Goal: Transaction & Acquisition: Purchase product/service

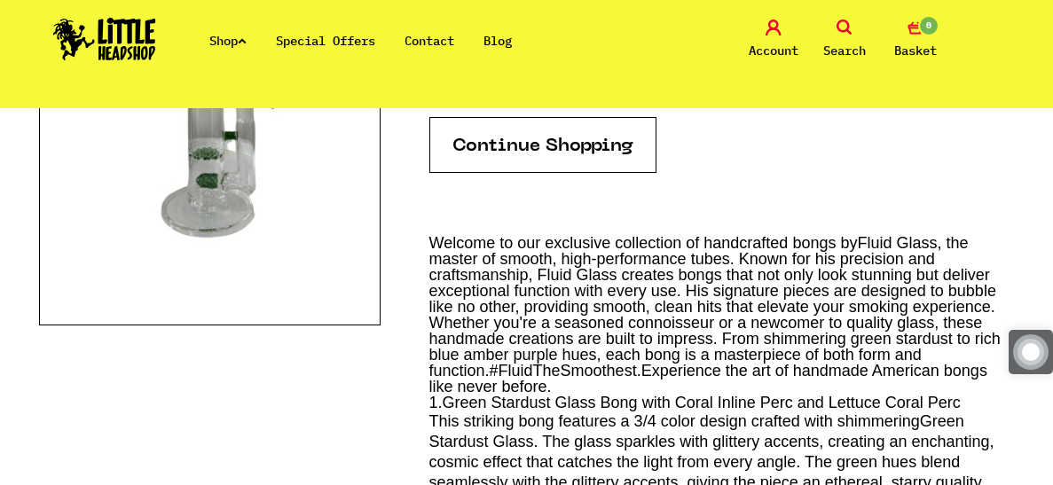
scroll to position [496, 0]
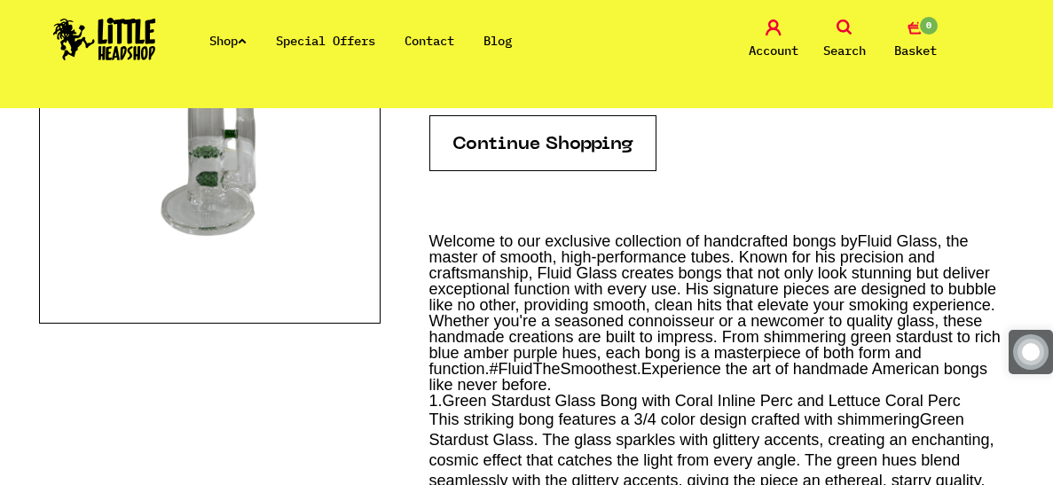
click at [236, 43] on link "Shop" at bounding box center [227, 41] width 37 height 16
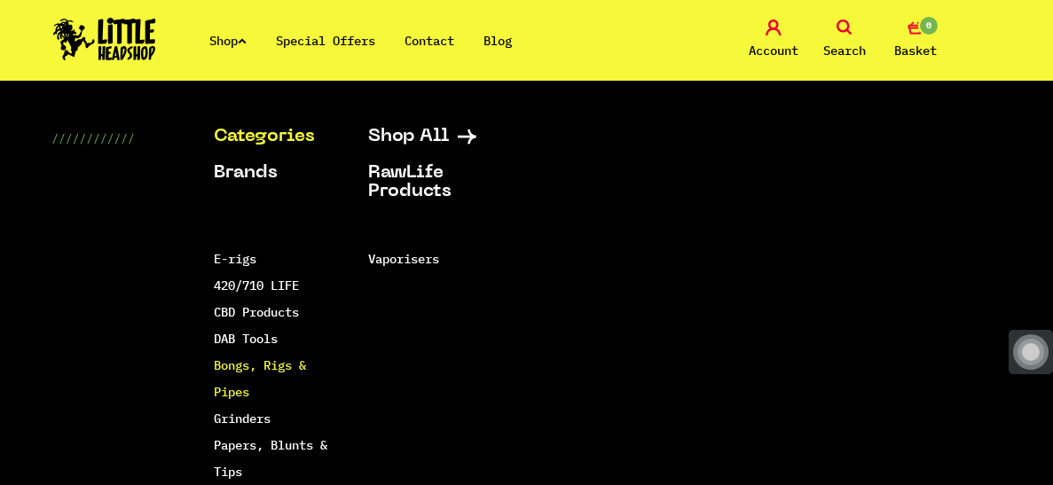
click at [233, 400] on link "Bongs, Rigs & Pipes" at bounding box center [260, 378] width 92 height 43
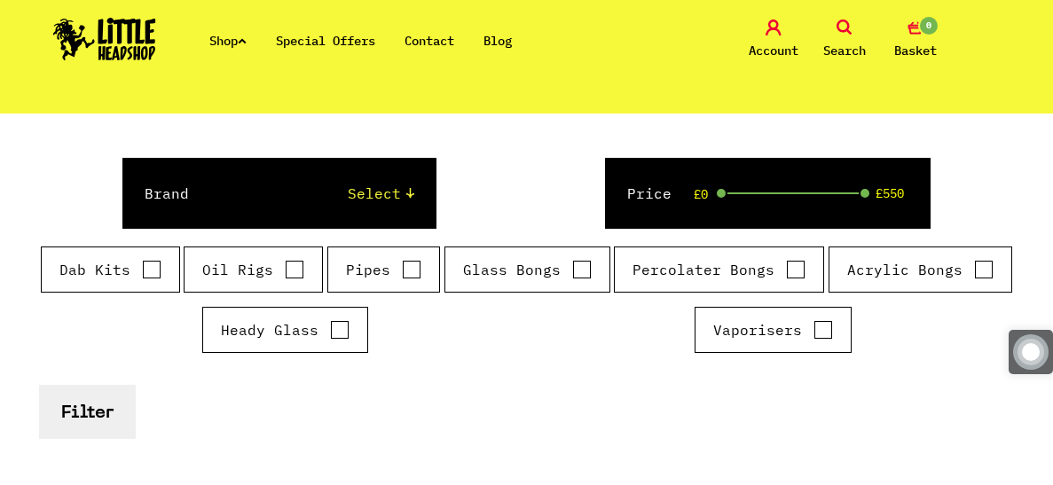
scroll to position [234, 0]
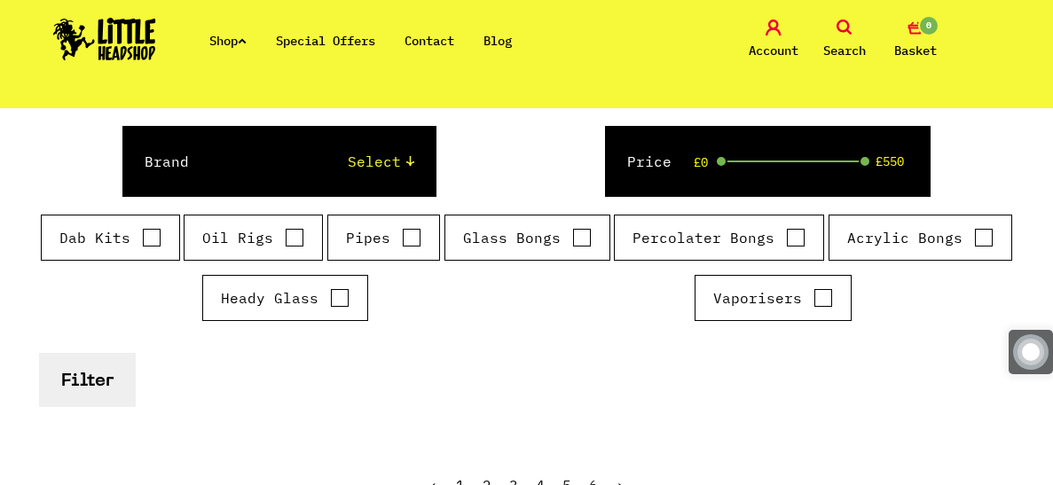
click at [233, 419] on div "Brand Select Cookies SF [PERSON_NAME] Boost Dab Lab Black Leaf Chongz [PERSON_N…" at bounding box center [526, 267] width 1011 height 370
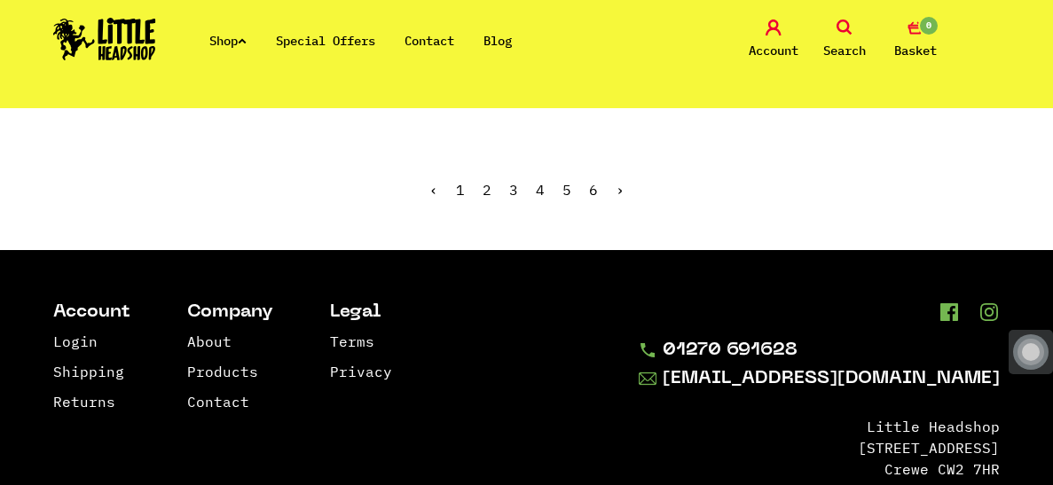
scroll to position [3963, 0]
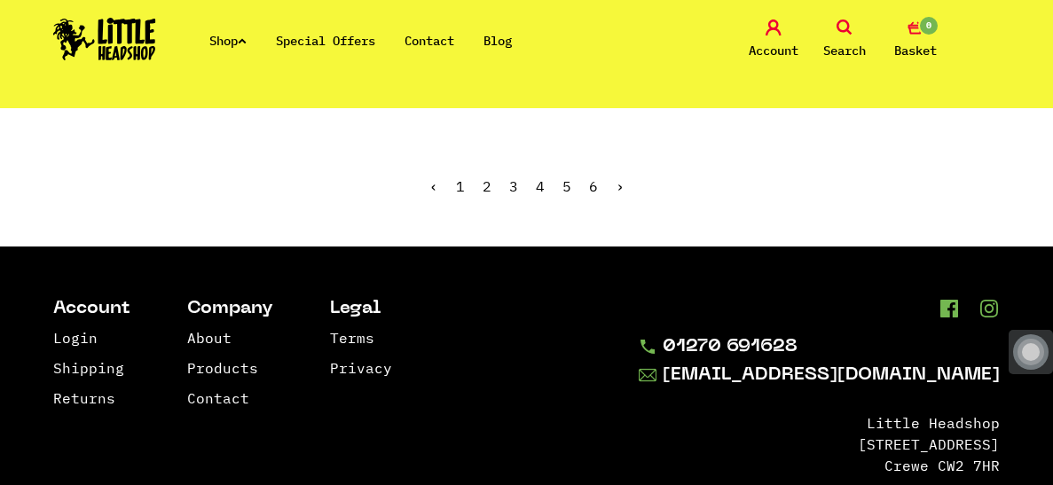
click at [482, 195] on link "2" at bounding box center [486, 186] width 9 height 18
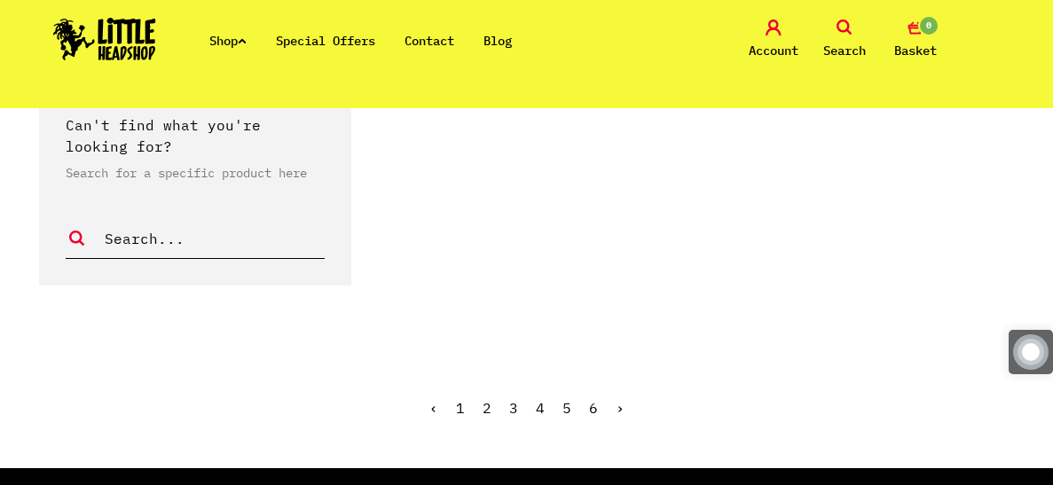
scroll to position [3775, 0]
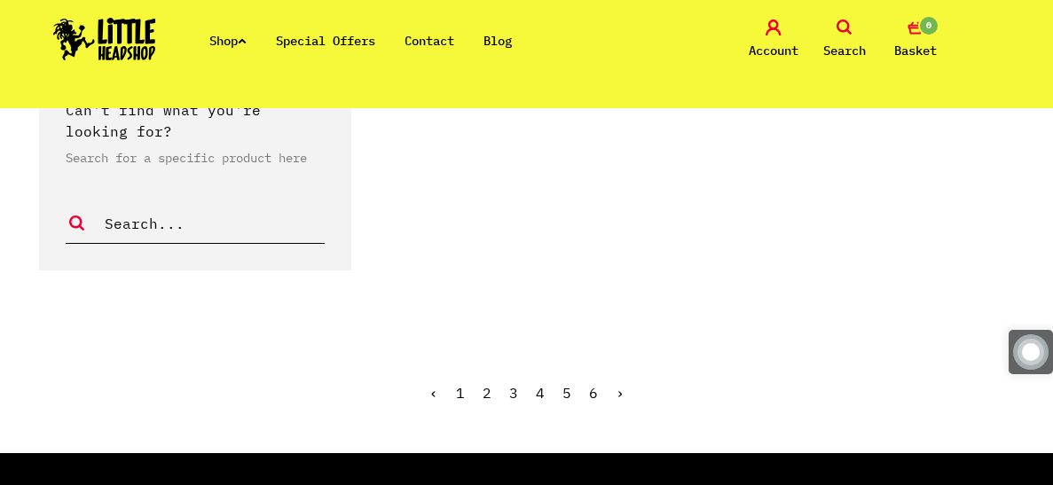
click at [509, 384] on link "3" at bounding box center [513, 393] width 9 height 18
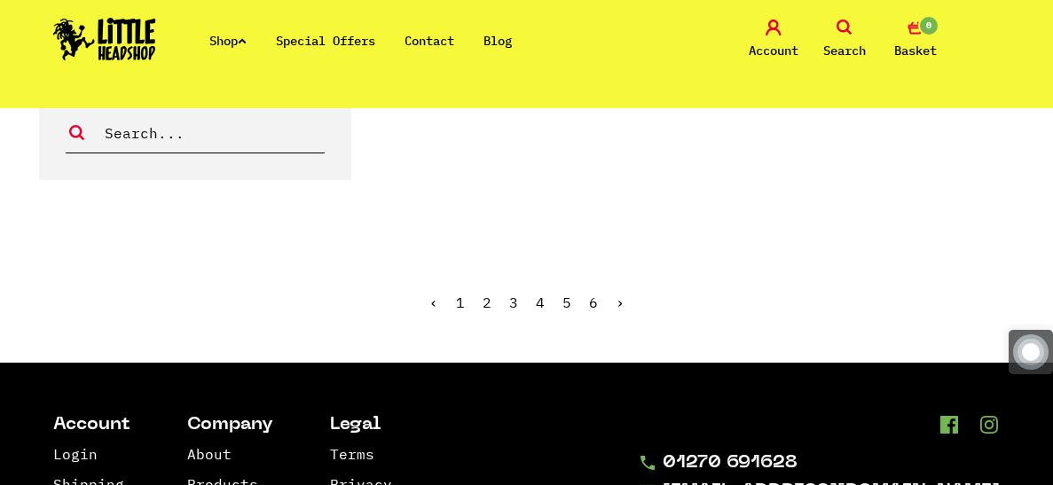
scroll to position [3780, 0]
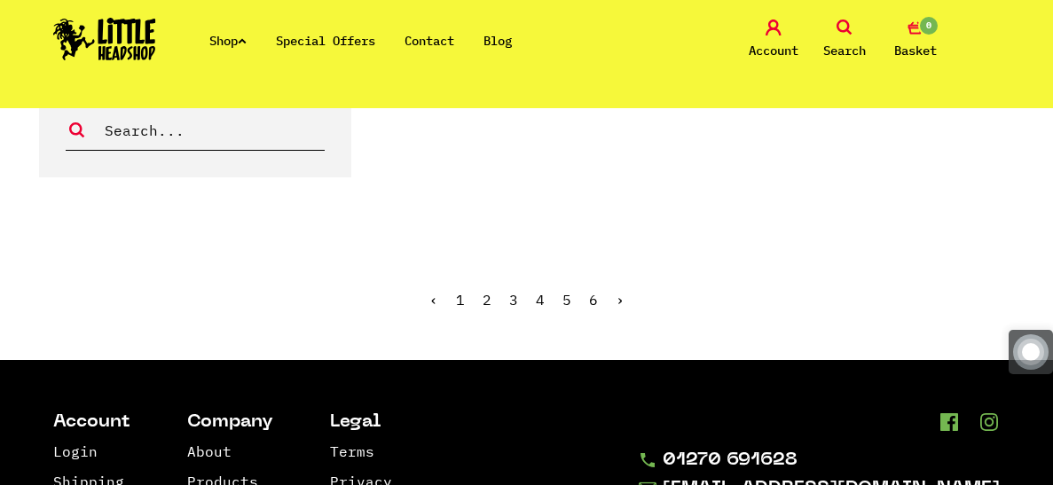
click at [540, 309] on link "4" at bounding box center [540, 300] width 9 height 18
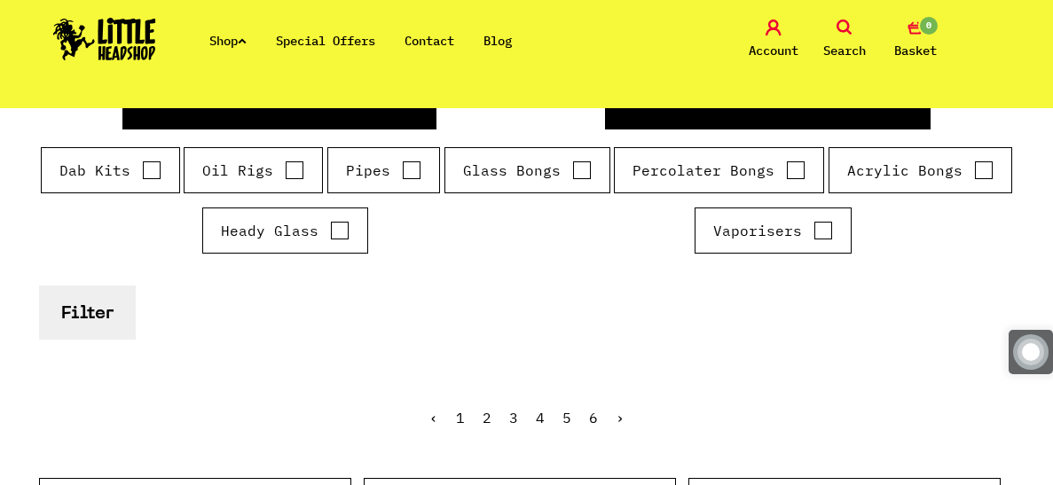
scroll to position [348, 0]
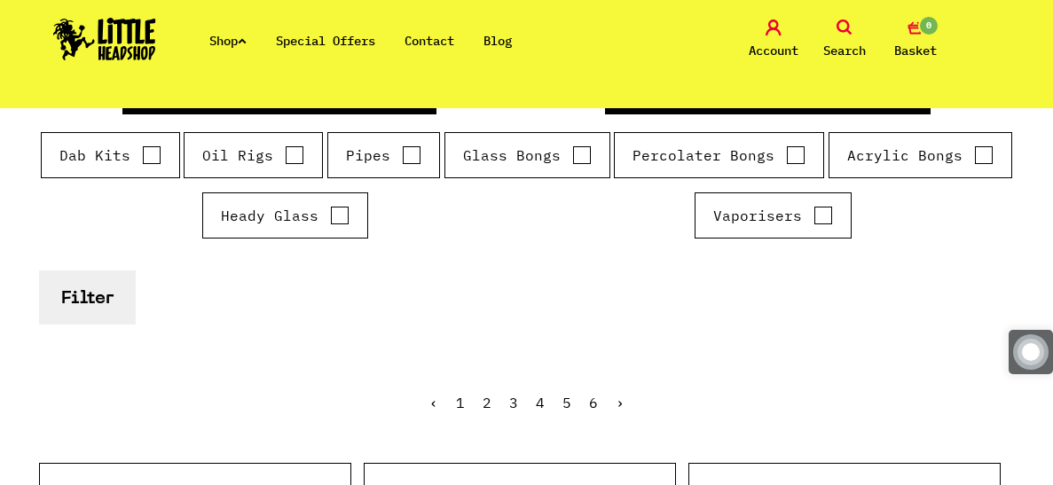
click at [420, 154] on input "Pipes" at bounding box center [412, 155] width 20 height 18
checkbox input "true"
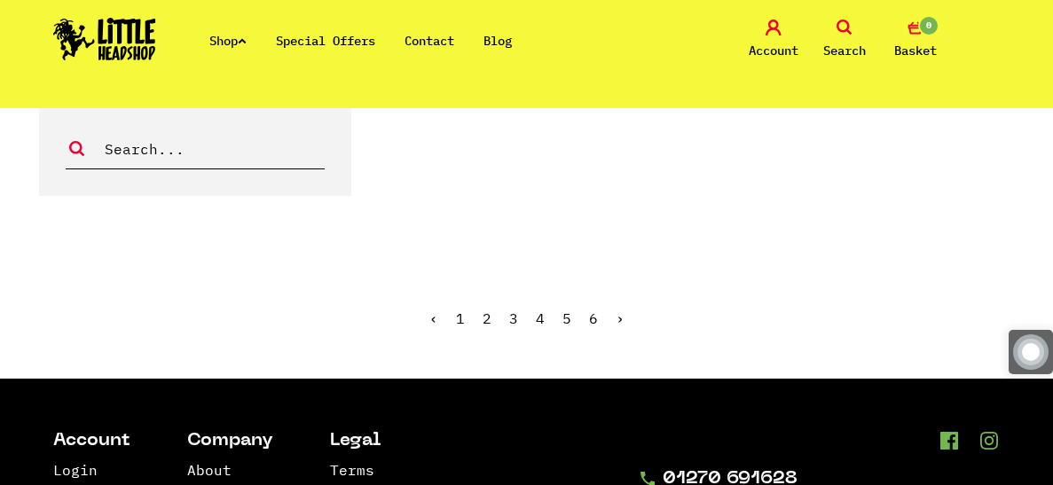
scroll to position [3880, 0]
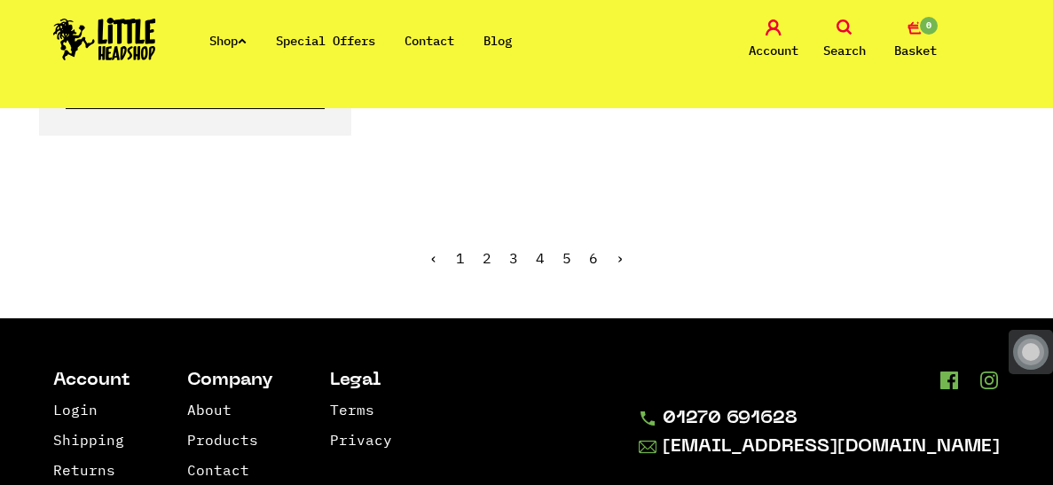
click at [648, 290] on ul "‹ 1 2 3 4 5 6 ›" at bounding box center [526, 271] width 1011 height 76
click at [624, 267] on link "›" at bounding box center [619, 258] width 9 height 18
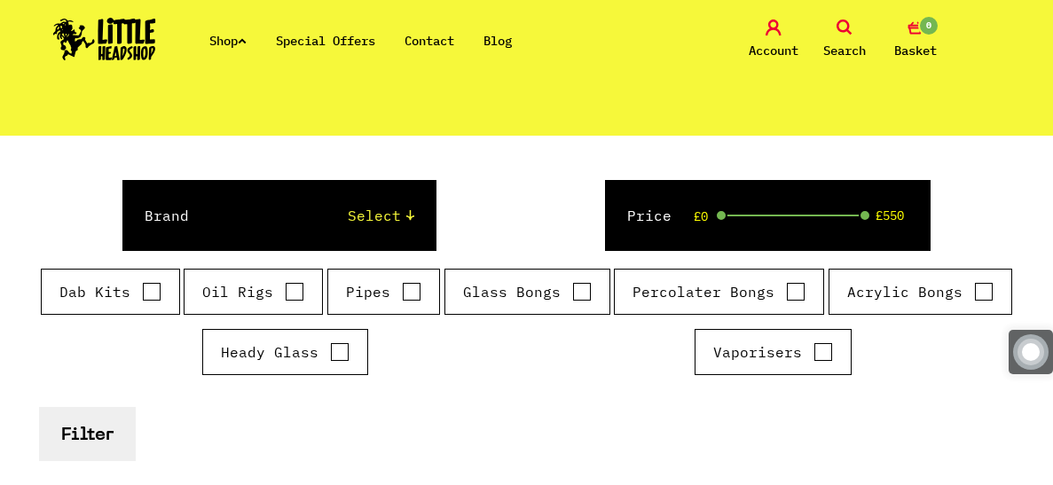
scroll to position [217, 0]
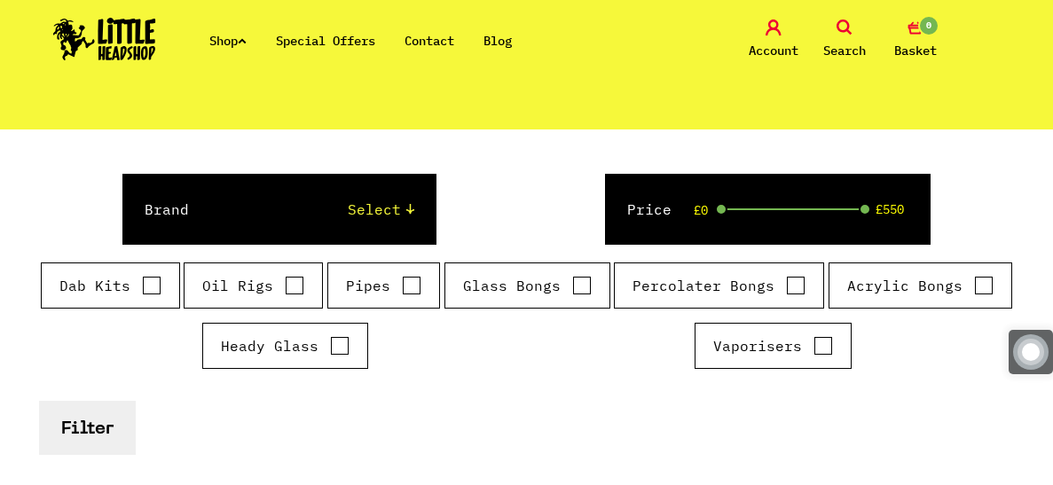
click at [411, 284] on input "Pipes" at bounding box center [412, 286] width 20 height 18
checkbox input "true"
click at [406, 219] on div "Brand Select Cookies SF [PERSON_NAME] Boost Dab Lab Black Leaf Chongz [PERSON_N…" at bounding box center [279, 209] width 314 height 71
click at [406, 209] on select "Select Cookies SF [PERSON_NAME] Boost Dab Lab Black Leaf Chongz [PERSON_NAME] P…" at bounding box center [319, 209] width 190 height 21
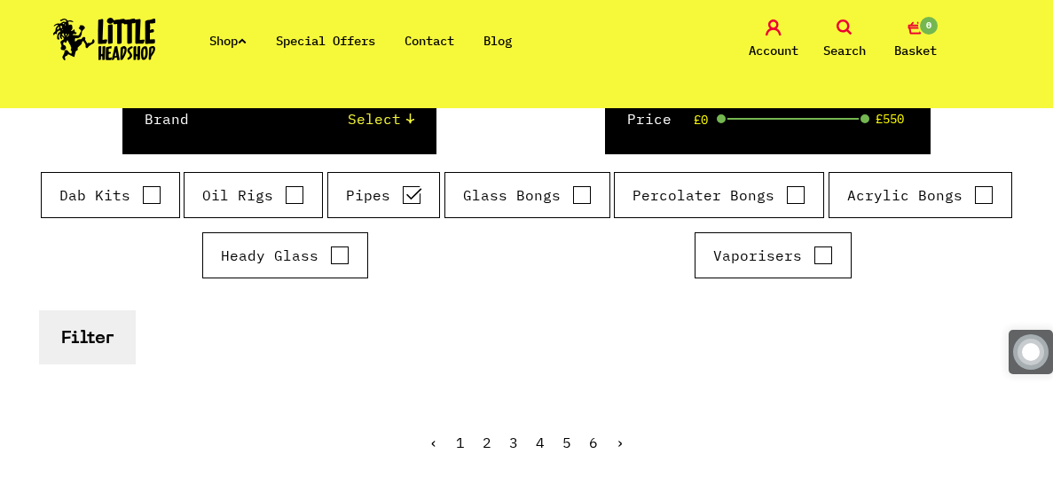
scroll to position [309, 0]
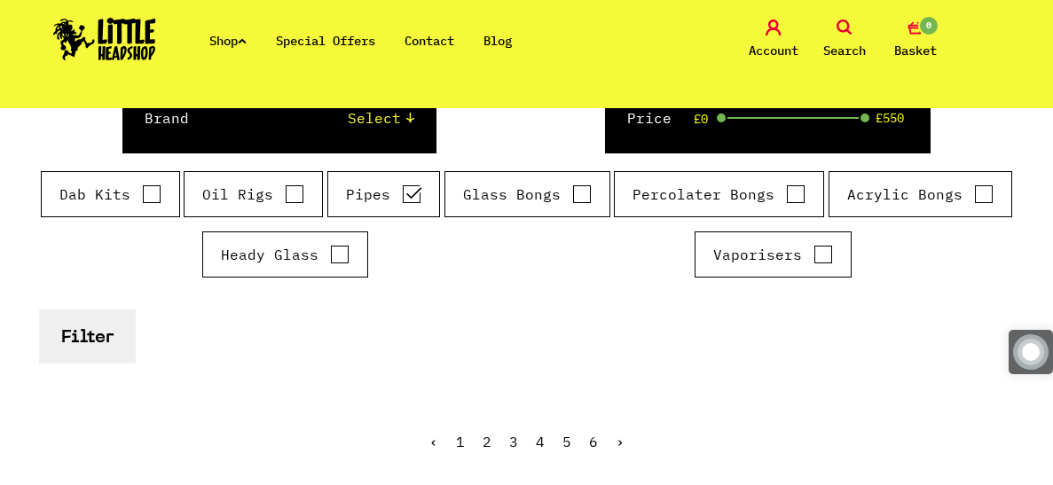
click at [74, 357] on button "Filter" at bounding box center [87, 336] width 97 height 54
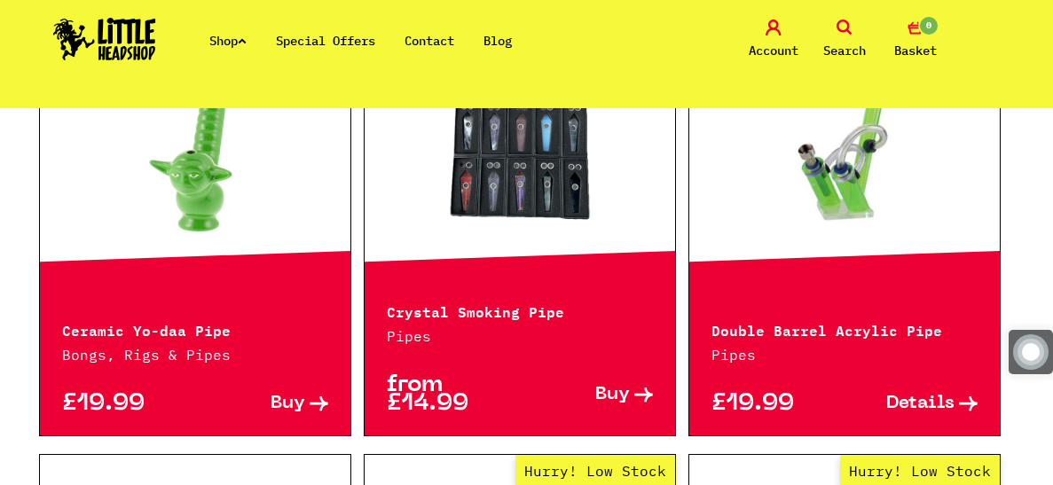
scroll to position [1216, 0]
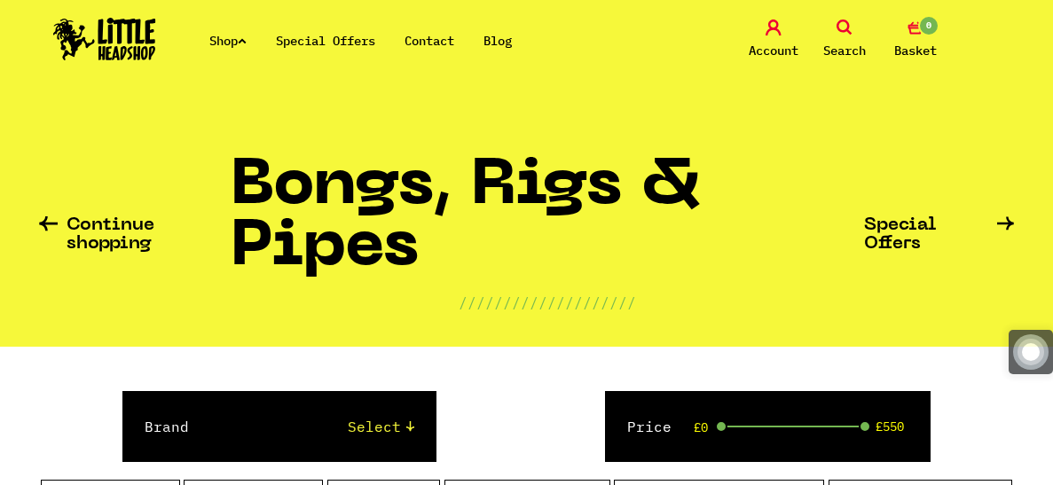
scroll to position [3775, 0]
